Goal: Information Seeking & Learning: Learn about a topic

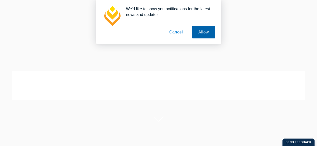
click at [200, 33] on button "Allow" at bounding box center [203, 32] width 23 height 13
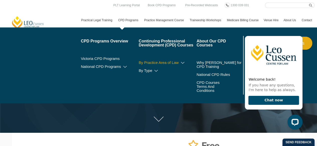
click at [183, 64] on icon at bounding box center [182, 63] width 5 height 4
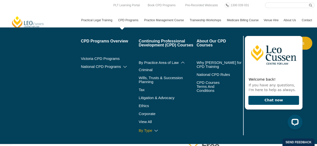
click at [150, 129] on link "By Type" at bounding box center [167, 131] width 58 height 4
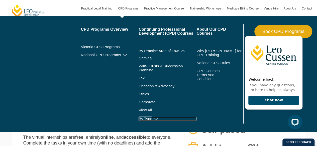
scroll to position [35, 0]
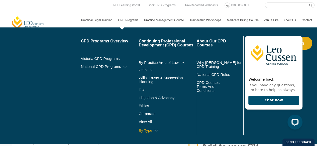
click at [148, 129] on link "By Type" at bounding box center [167, 131] width 58 height 4
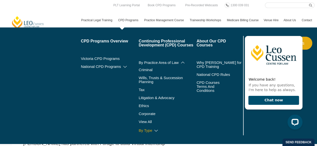
scroll to position [0, 0]
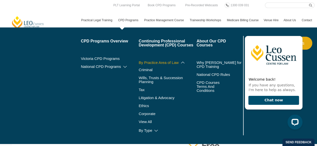
click at [180, 63] on link "By Practice Area of Law" at bounding box center [167, 63] width 58 height 4
click at [182, 62] on icon at bounding box center [182, 63] width 5 height 4
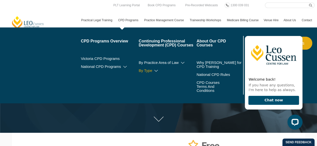
click at [150, 70] on link "By Type" at bounding box center [167, 71] width 58 height 4
click at [156, 70] on icon at bounding box center [155, 71] width 5 height 4
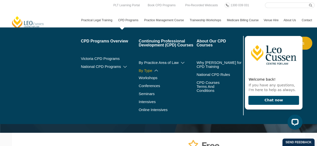
click at [156, 70] on icon at bounding box center [155, 71] width 5 height 4
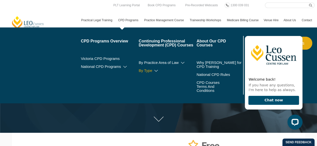
click at [156, 70] on icon at bounding box center [155, 71] width 5 height 4
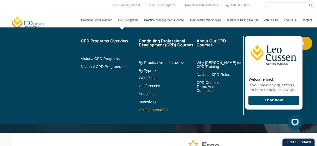
click at [152, 108] on link "Online Intensives" at bounding box center [167, 110] width 58 height 4
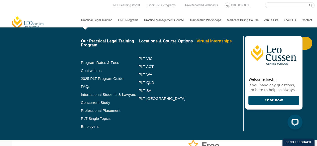
click at [204, 41] on link "Virtual Internships" at bounding box center [218, 41] width 45 height 4
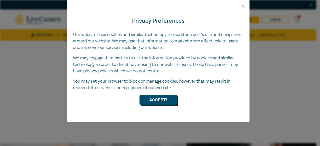
click at [162, 99] on button "Accept!" at bounding box center [159, 100] width 38 height 10
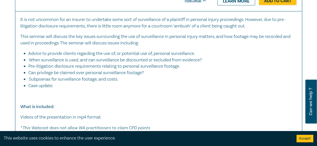
scroll to position [515, 0]
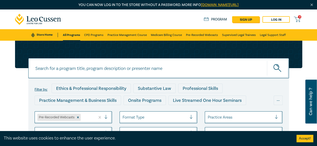
click at [27, 20] on icon at bounding box center [38, 19] width 46 height 11
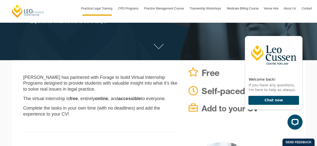
scroll to position [65, 0]
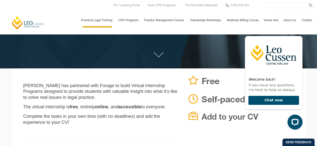
click at [22, 16] on link "[PERSON_NAME] Centre for Law" at bounding box center [27, 23] width 33 height 14
